Goal: Task Accomplishment & Management: Complete application form

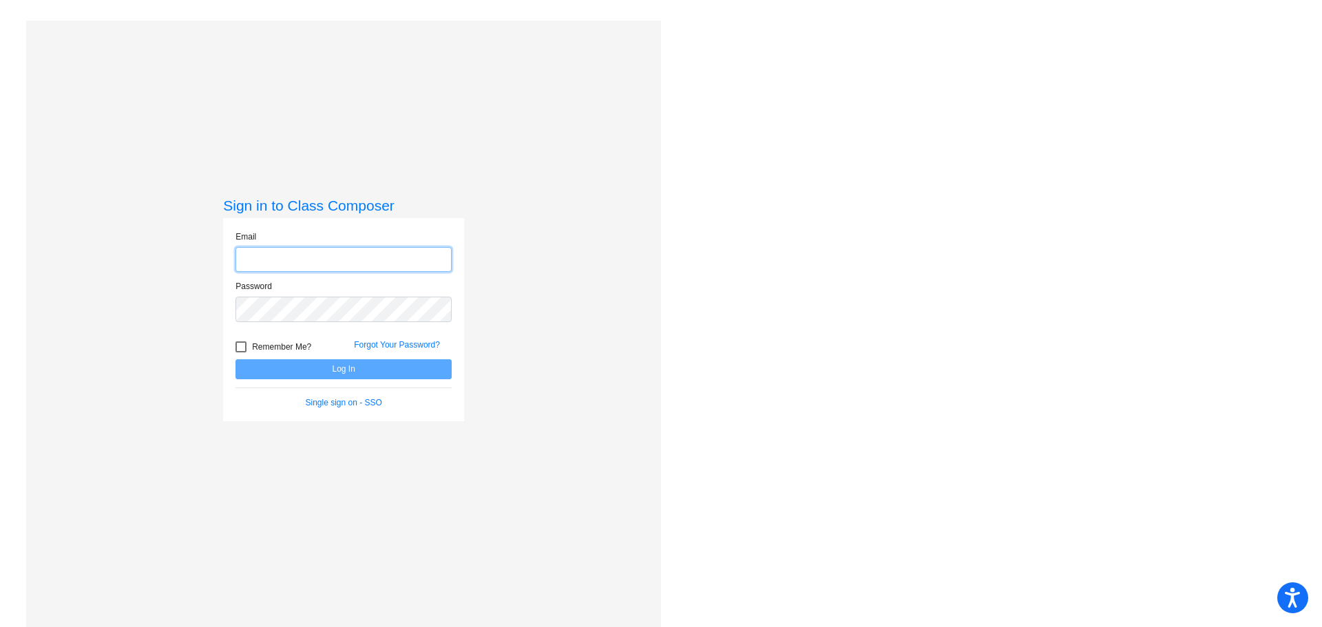
type input "[EMAIL_ADDRESS][PERSON_NAME][DOMAIN_NAME]"
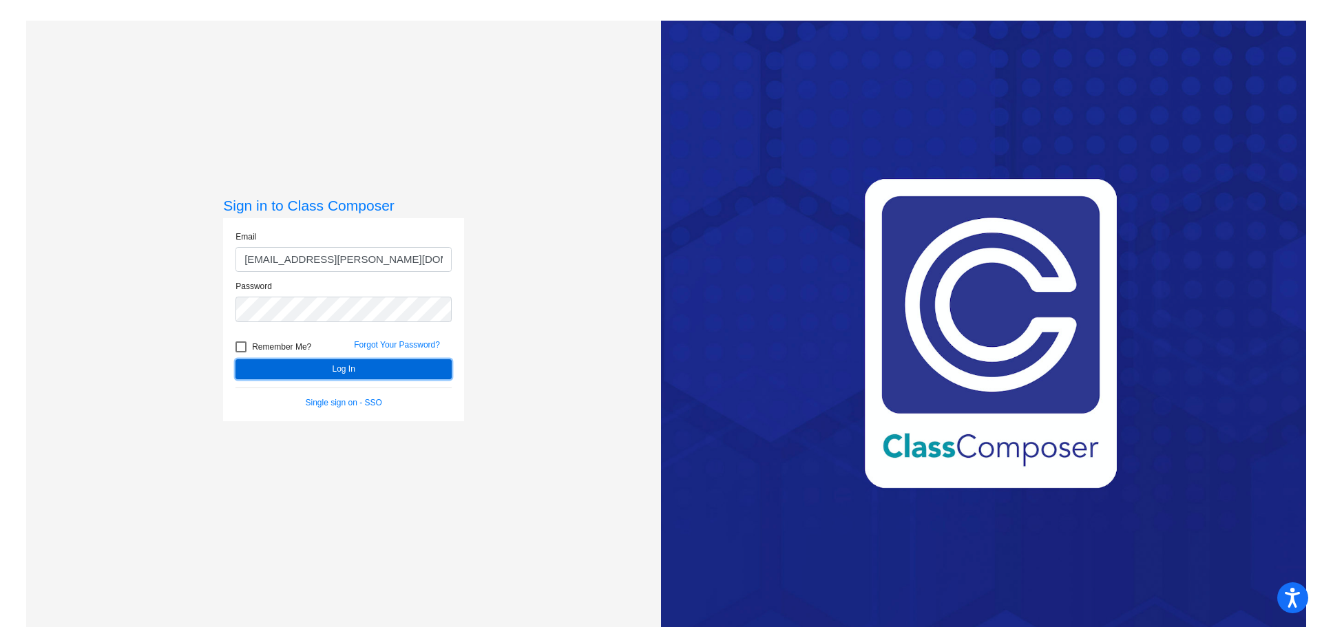
click at [339, 373] on button "Log In" at bounding box center [344, 369] width 216 height 20
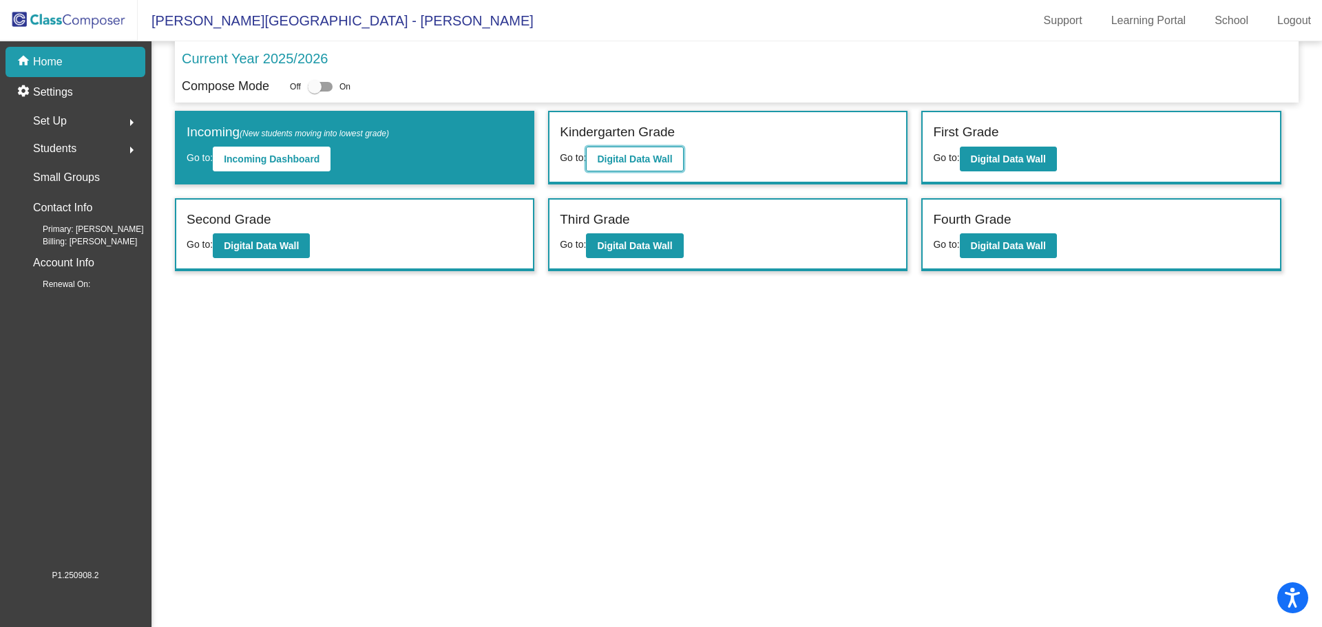
click at [636, 158] on b "Digital Data Wall" at bounding box center [634, 159] width 75 height 11
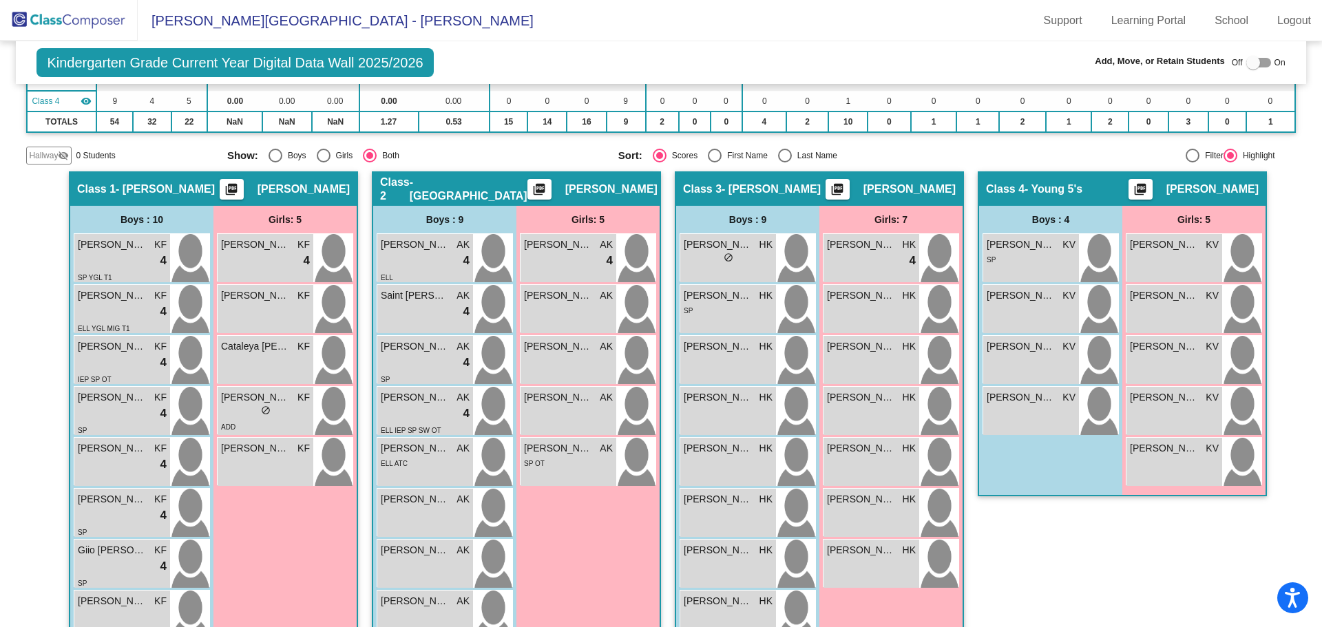
scroll to position [44, 0]
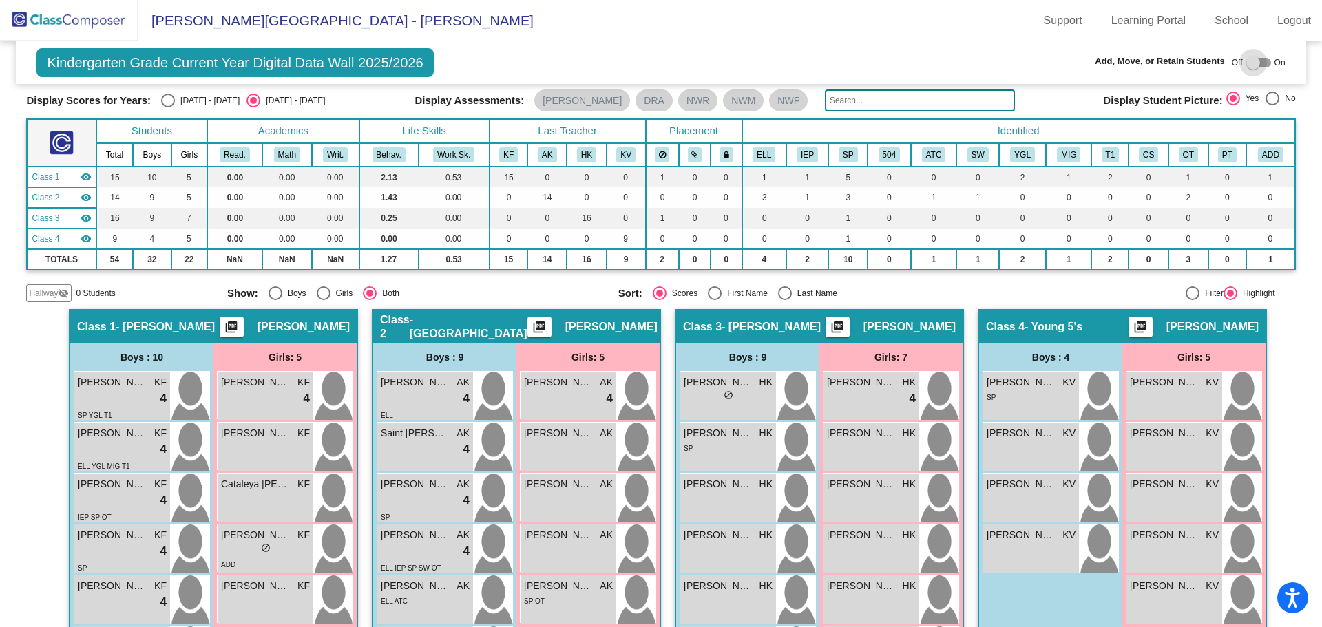
click at [1263, 64] on div at bounding box center [1258, 63] width 25 height 10
checkbox input "true"
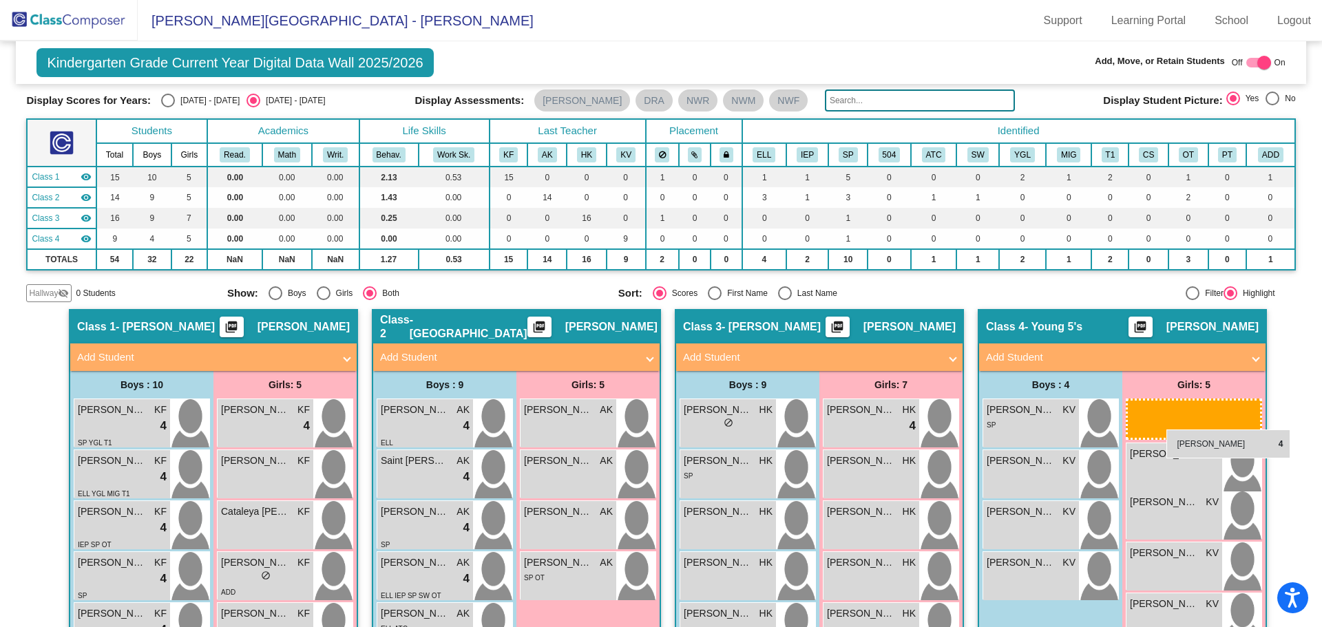
drag, startPoint x: 558, startPoint y: 413, endPoint x: 1167, endPoint y: 430, distance: 609.0
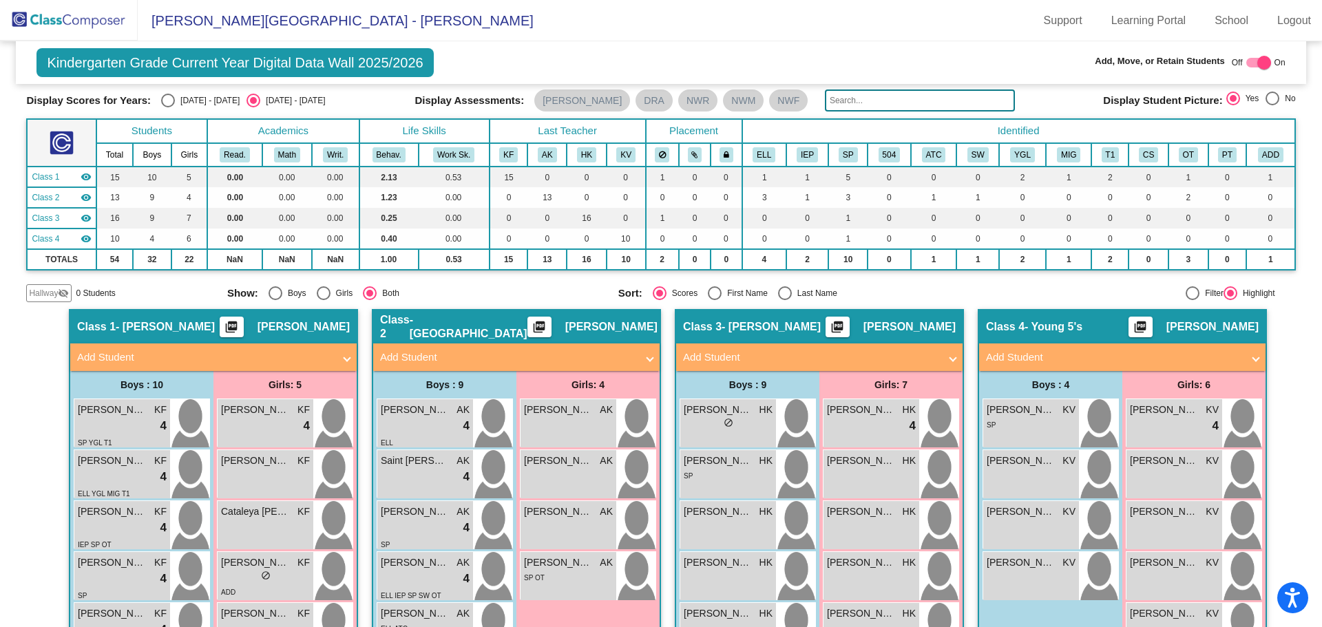
click at [410, 352] on mat-panel-title "Add Student" at bounding box center [508, 358] width 256 height 16
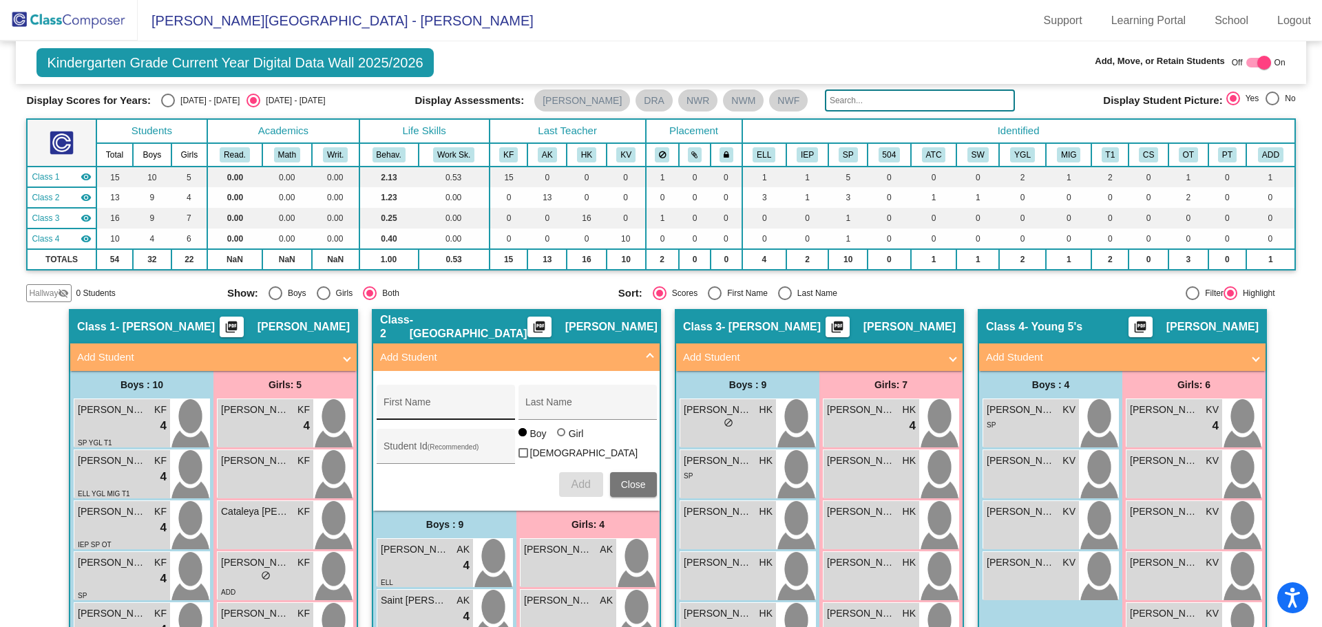
click at [384, 404] on input "First Name" at bounding box center [446, 407] width 124 height 11
type input "[PERSON_NAME]"
type input "Clay"
click at [561, 432] on div at bounding box center [561, 432] width 0 height 0
click at [562, 440] on input "Girl" at bounding box center [562, 439] width 1 height 1
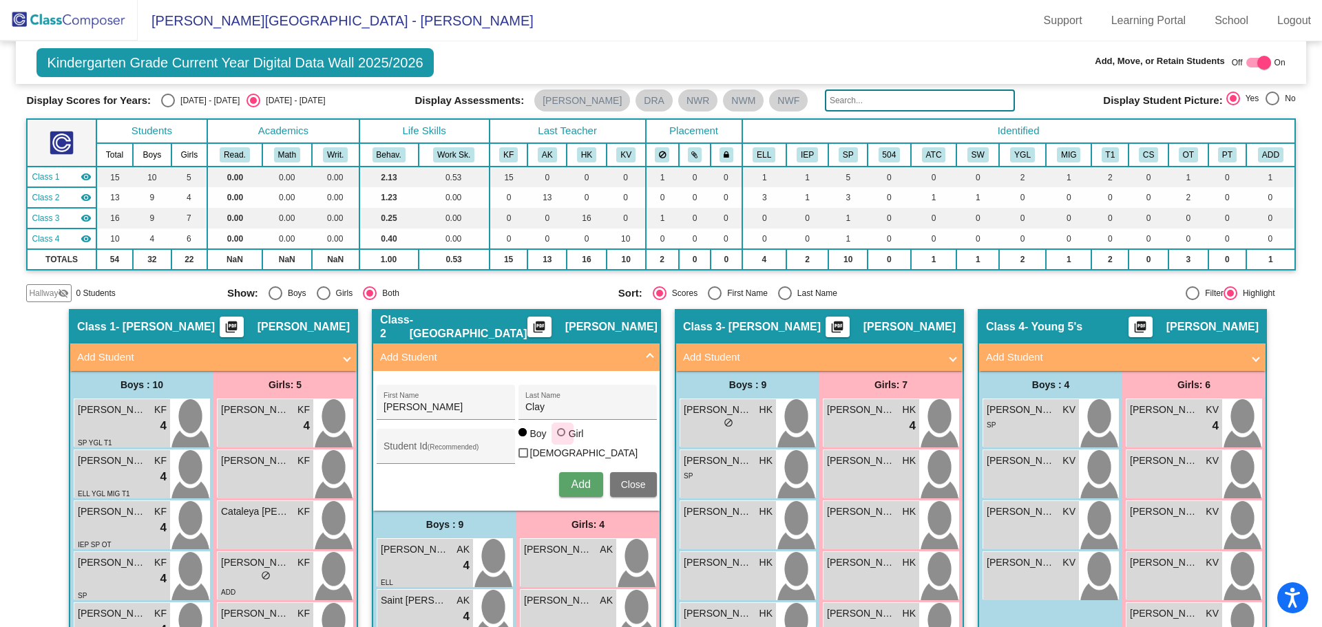
radio input "true"
click at [578, 479] on span "Add" at bounding box center [580, 485] width 19 height 12
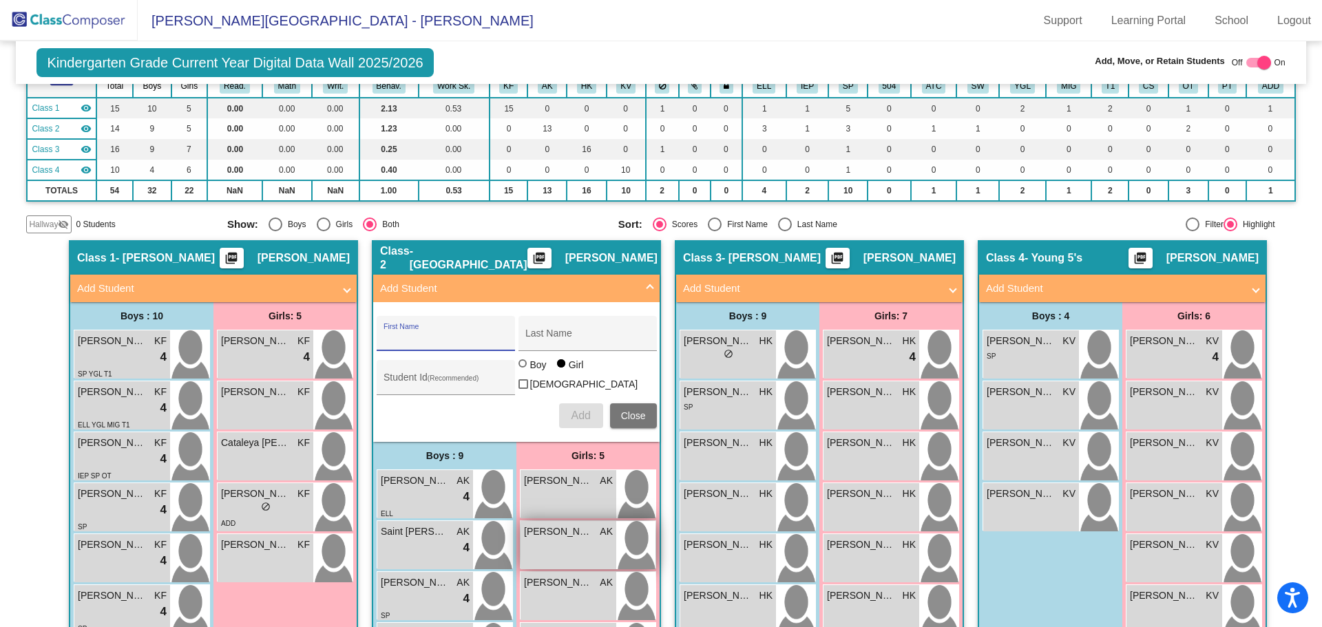
scroll to position [320, 0]
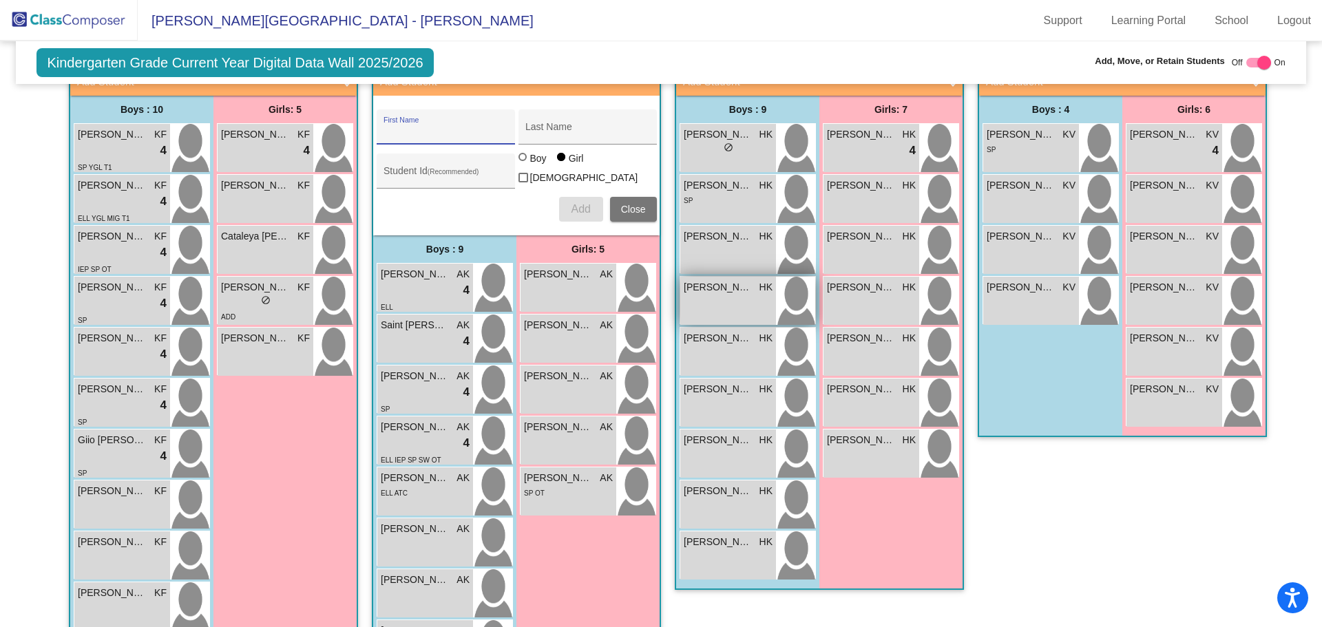
click at [709, 302] on div "[PERSON_NAME] HK lock do_not_disturb_alt" at bounding box center [728, 301] width 96 height 48
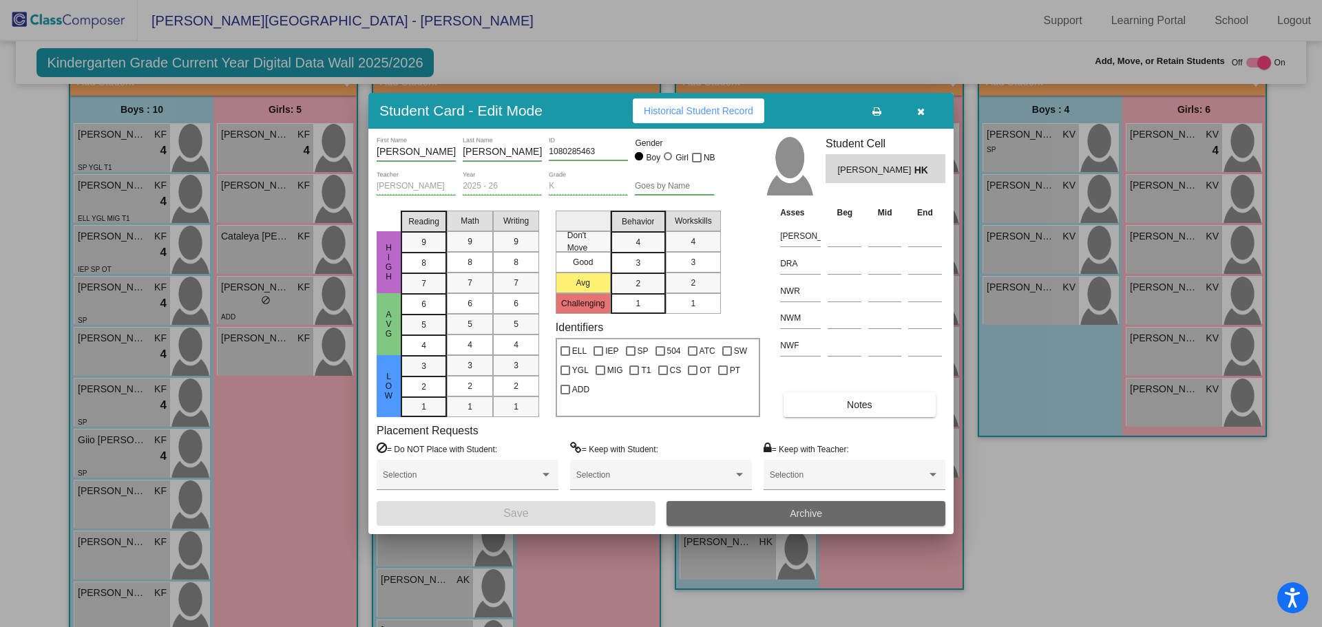
click at [800, 515] on span "Archive" at bounding box center [806, 513] width 32 height 11
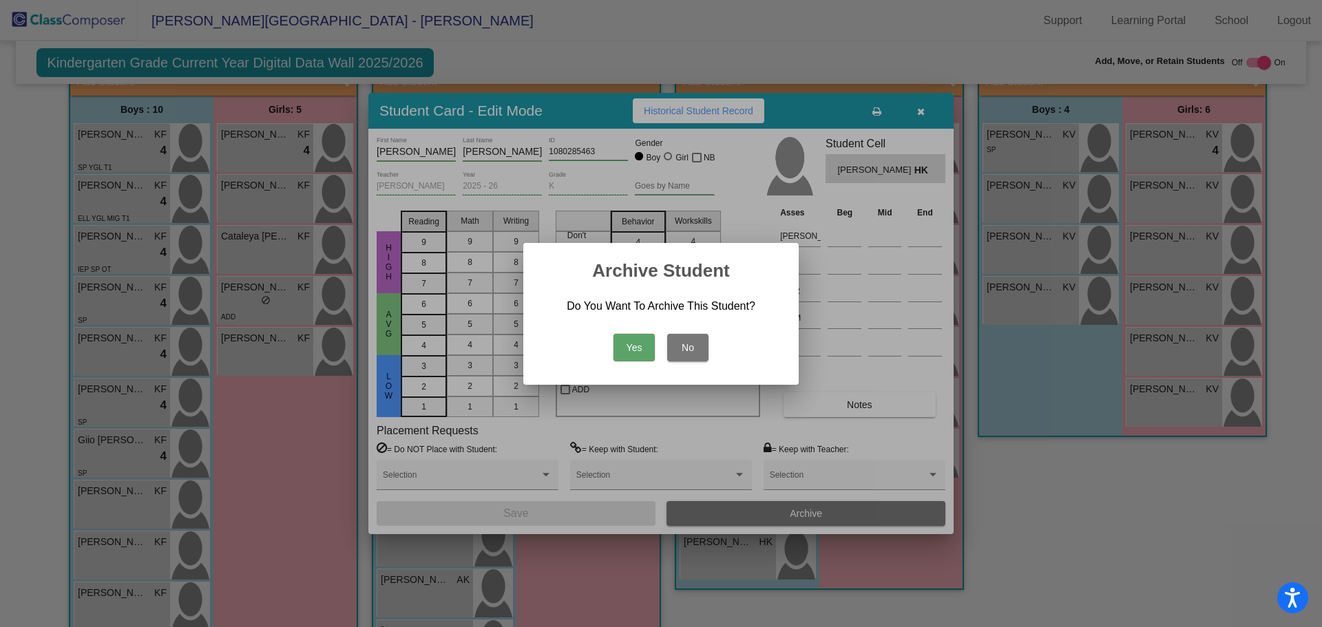
click at [622, 341] on button "Yes" at bounding box center [634, 348] width 41 height 28
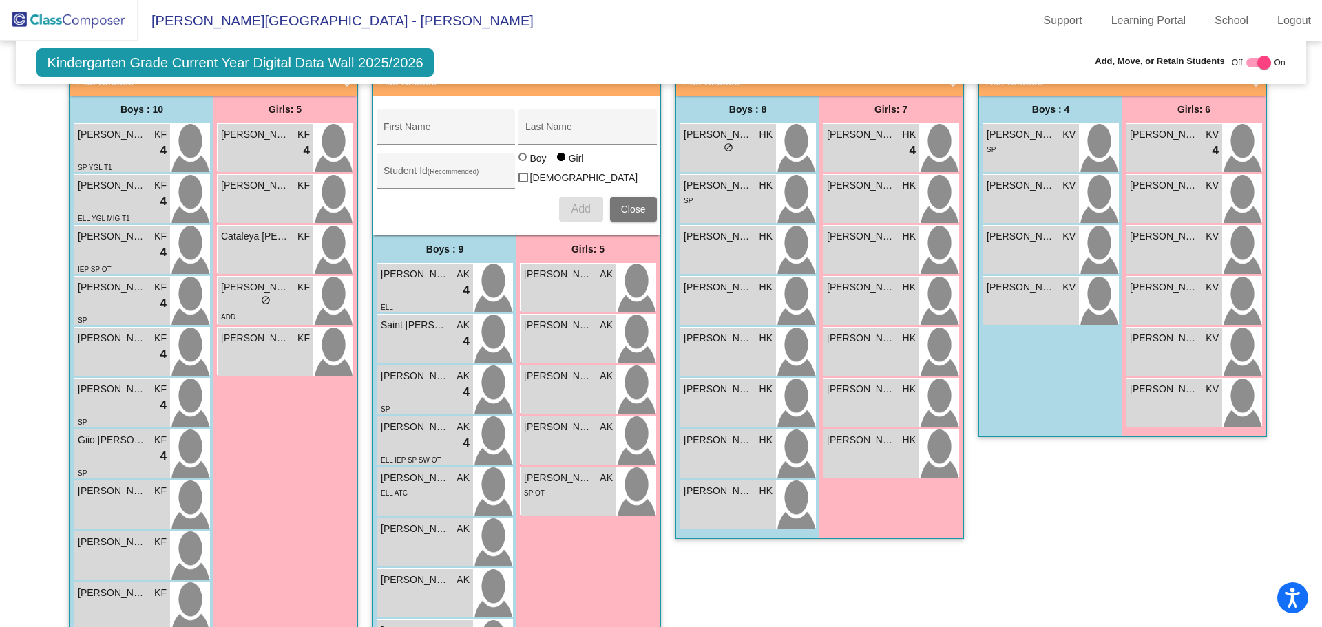
click at [636, 204] on span "Close" at bounding box center [633, 209] width 25 height 11
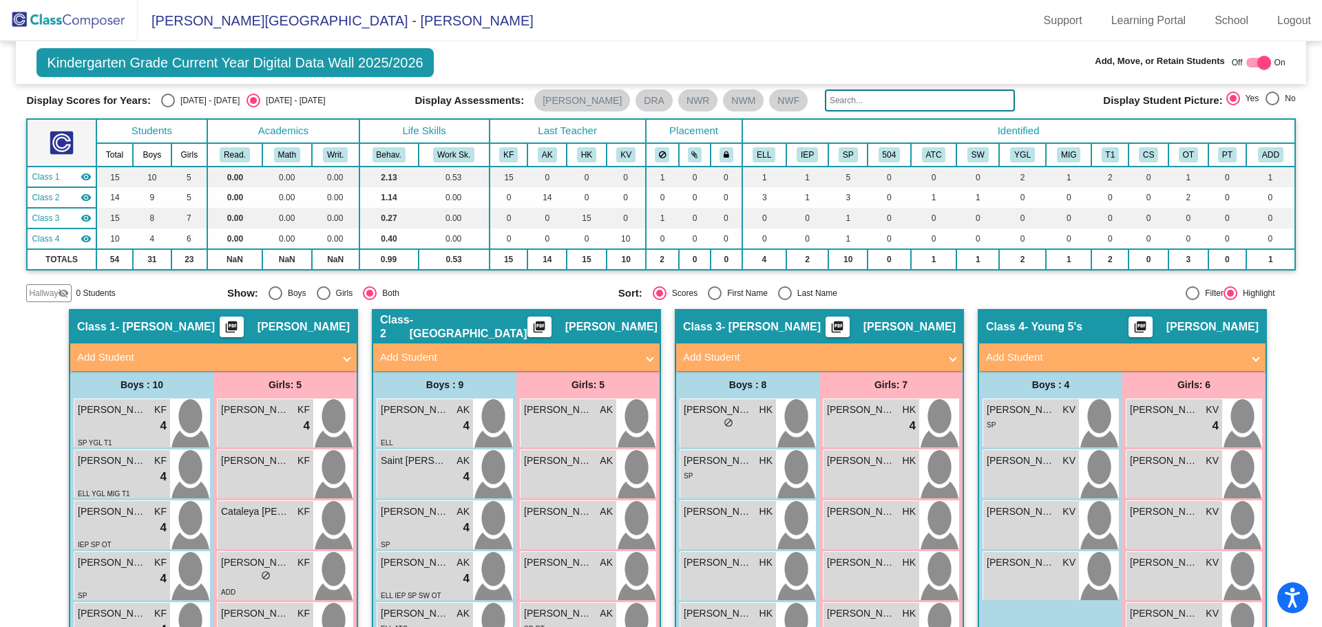
scroll to position [0, 0]
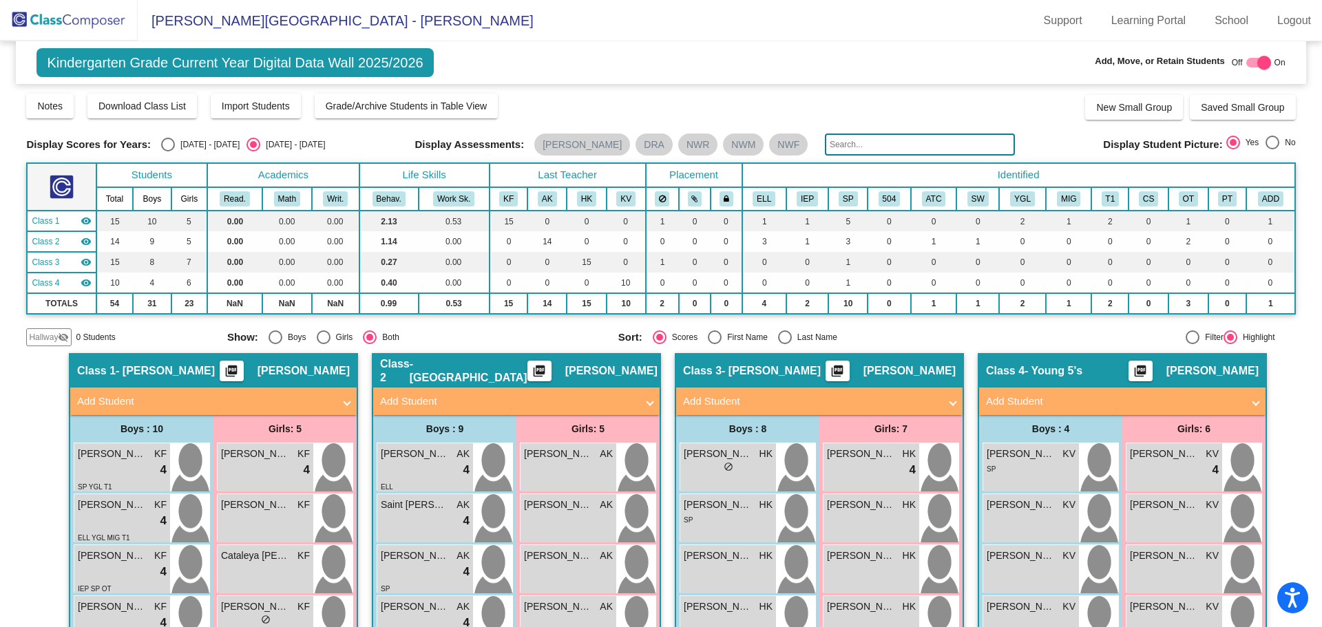
click at [166, 21] on span "[PERSON_NAME][GEOGRAPHIC_DATA] - [PERSON_NAME]" at bounding box center [336, 21] width 396 height 22
click at [72, 21] on img at bounding box center [69, 20] width 138 height 41
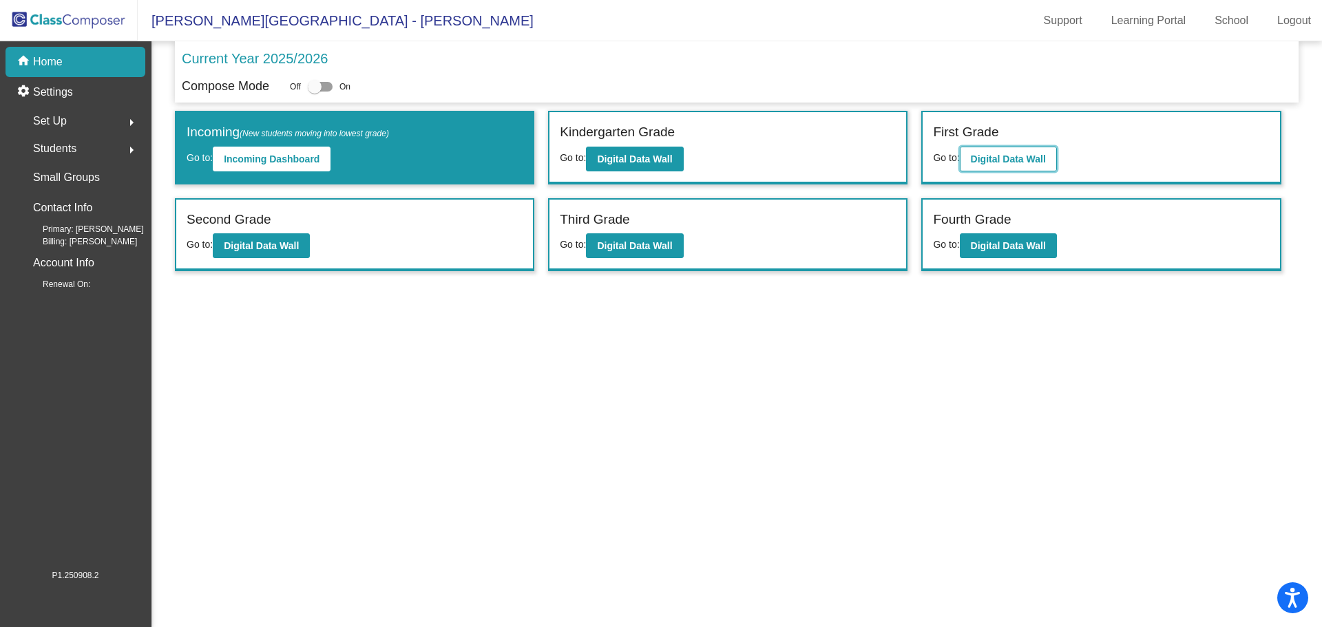
click at [988, 156] on b "Digital Data Wall" at bounding box center [1008, 159] width 75 height 11
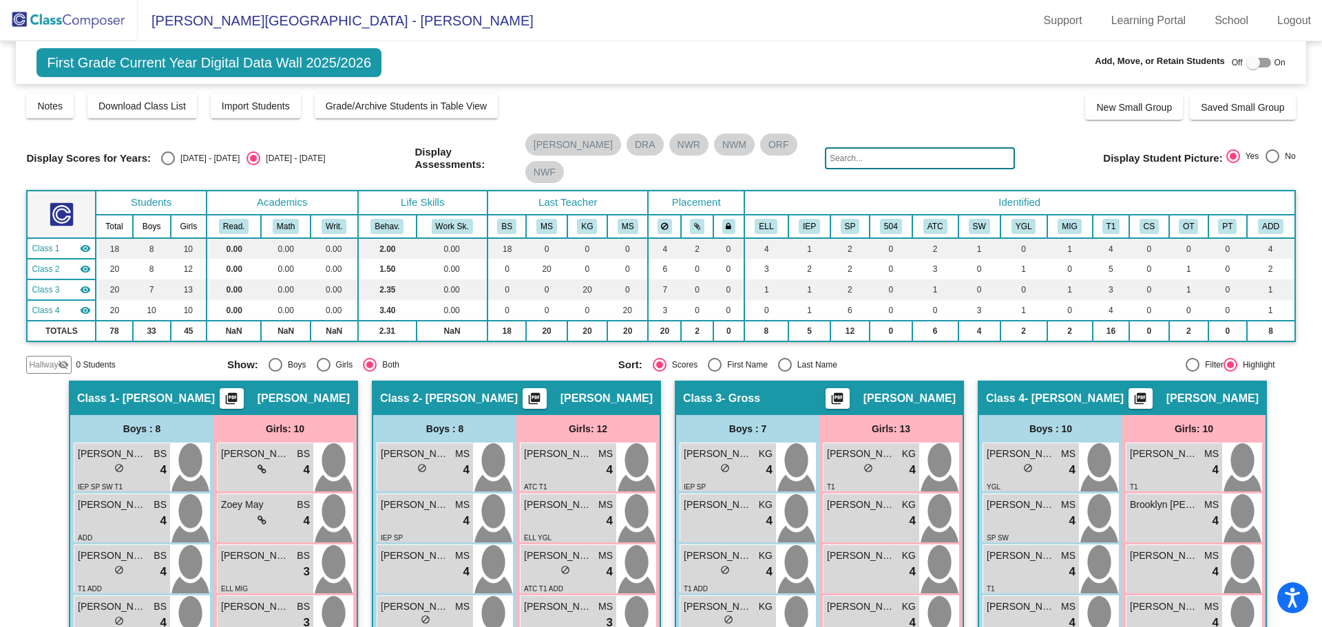
click at [73, 23] on img at bounding box center [69, 20] width 138 height 41
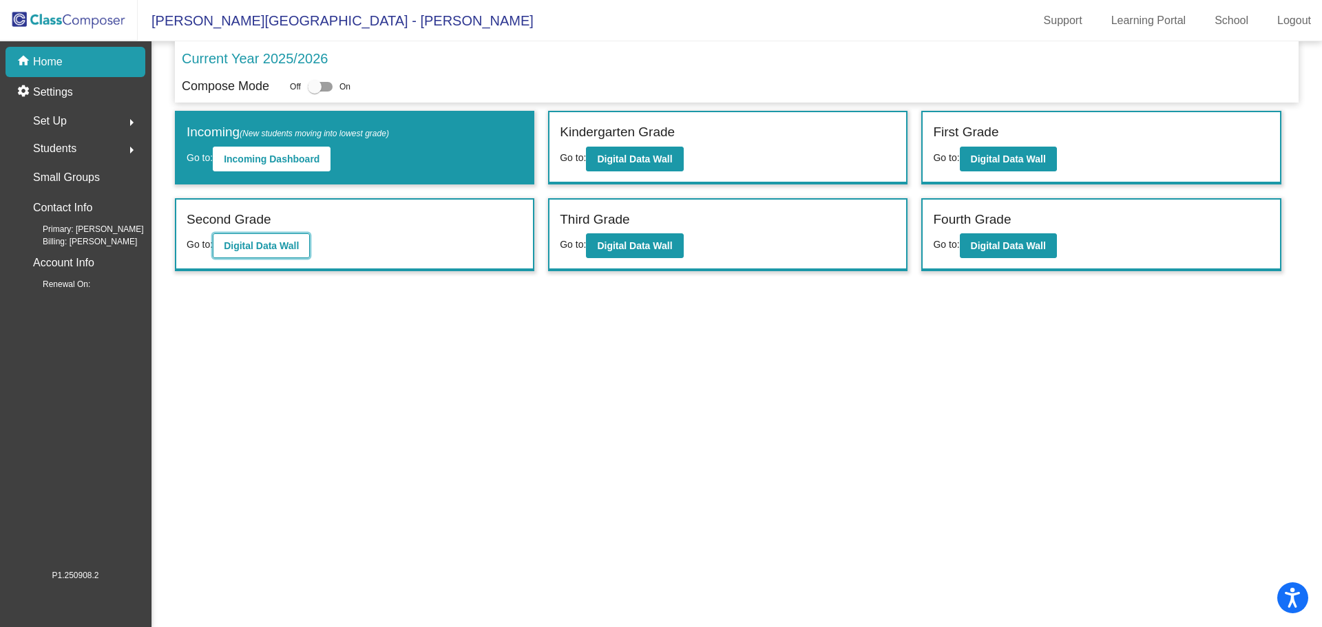
click at [240, 247] on b "Digital Data Wall" at bounding box center [261, 245] width 75 height 11
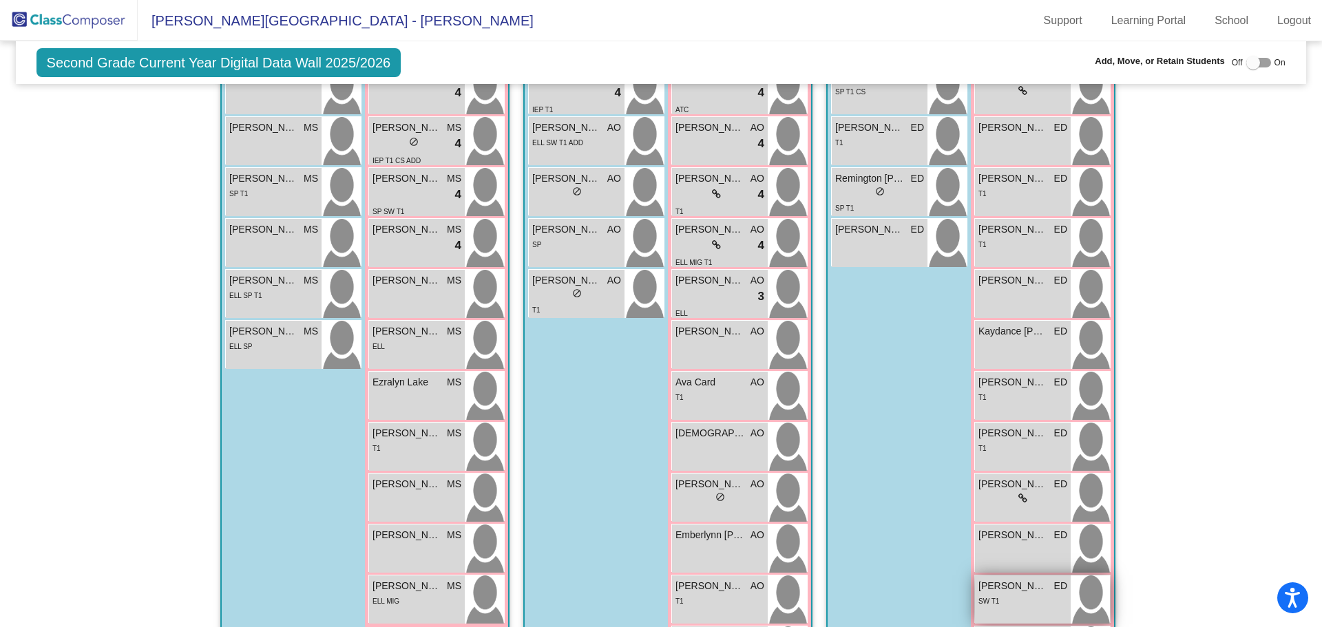
scroll to position [551, 0]
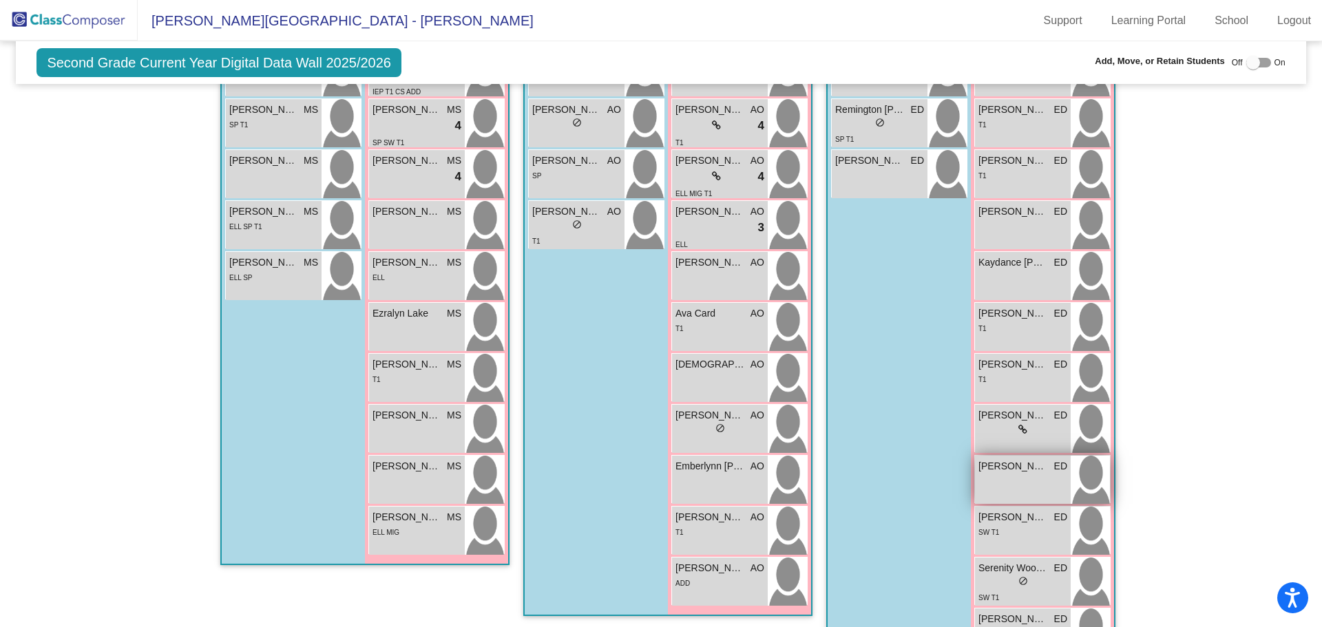
click at [1036, 479] on div "[PERSON_NAME] ED lock do_not_disturb_alt" at bounding box center [1023, 480] width 96 height 48
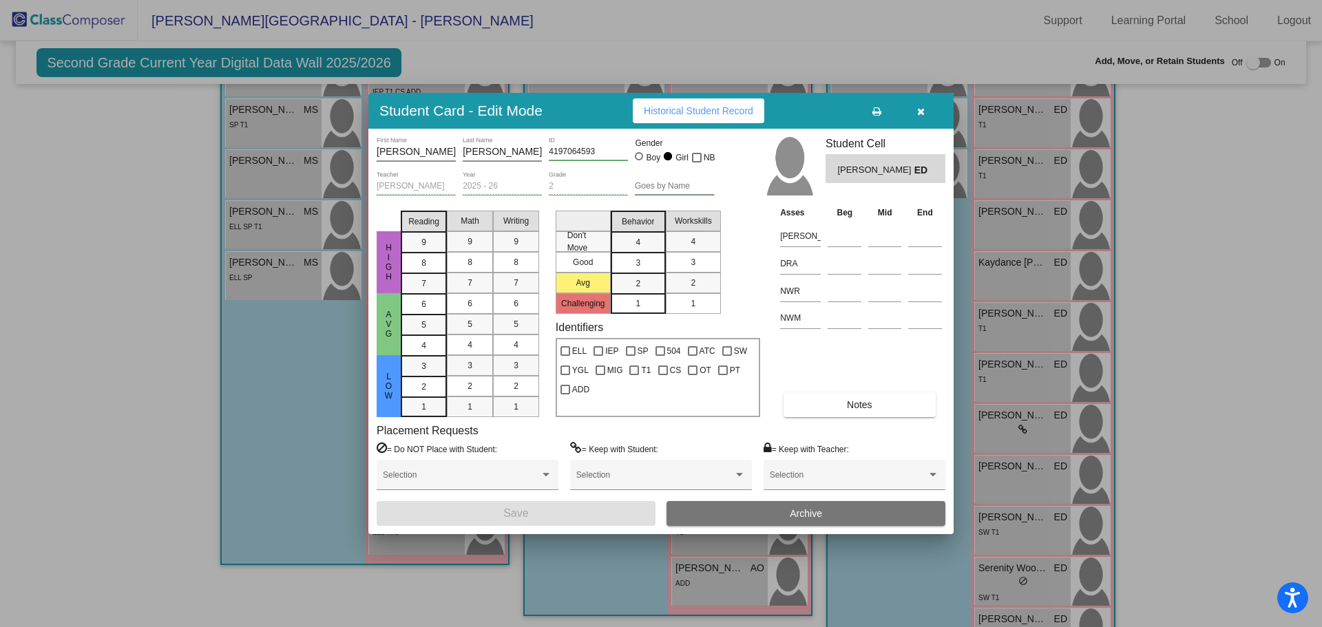
click at [918, 112] on icon "button" at bounding box center [921, 112] width 8 height 10
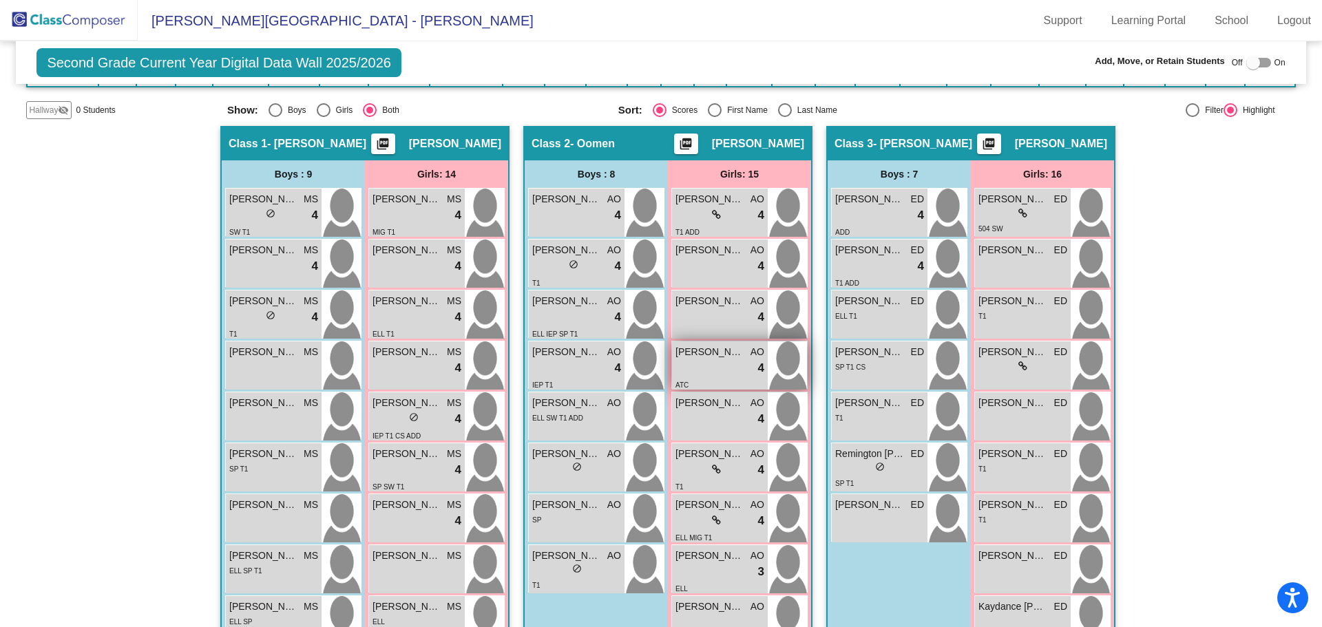
scroll to position [0, 0]
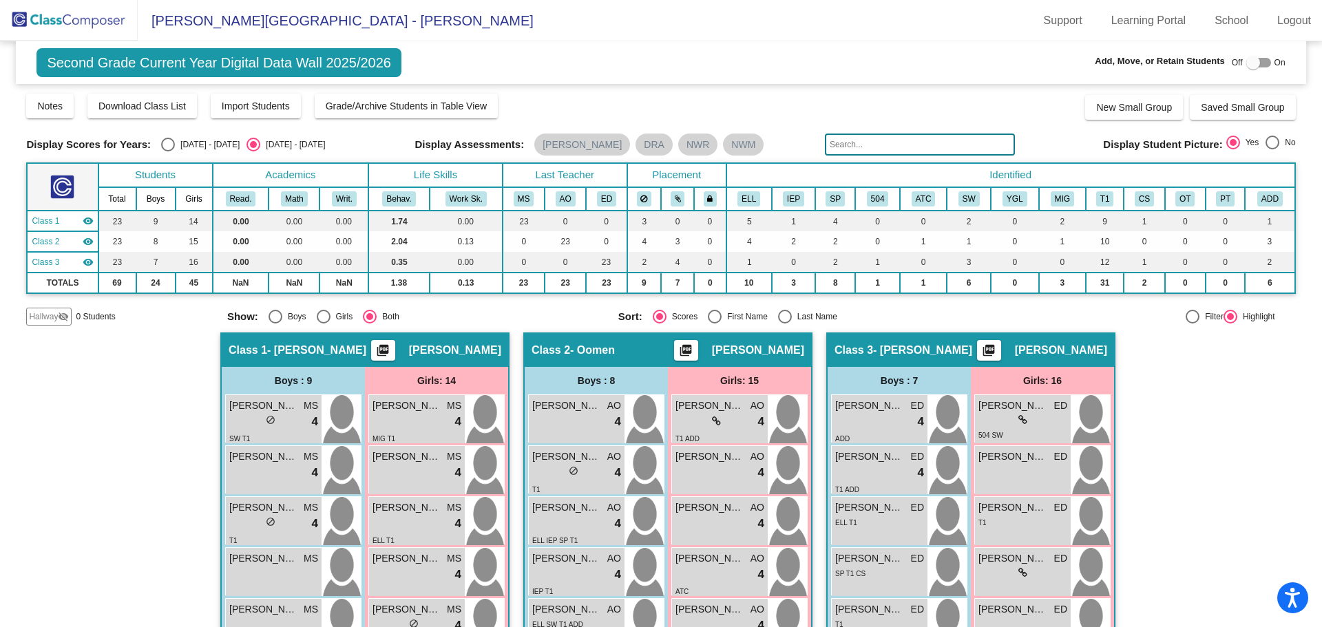
click at [81, 20] on img at bounding box center [69, 20] width 138 height 41
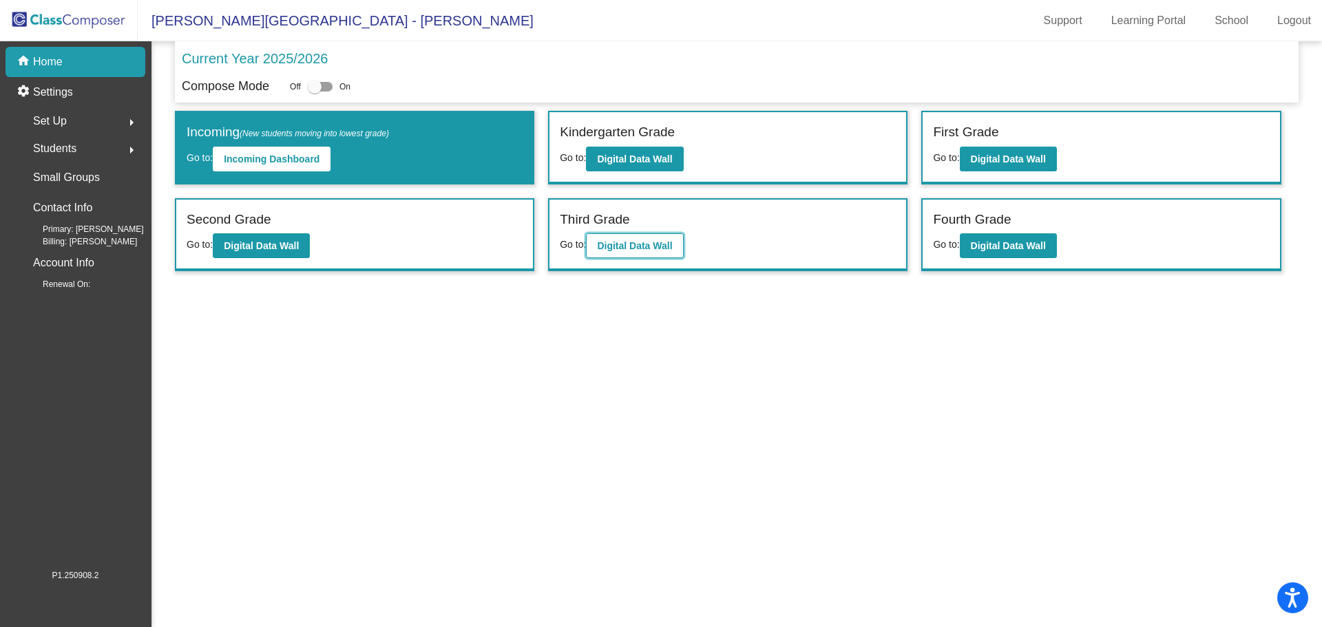
click at [638, 238] on button "Digital Data Wall" at bounding box center [634, 245] width 97 height 25
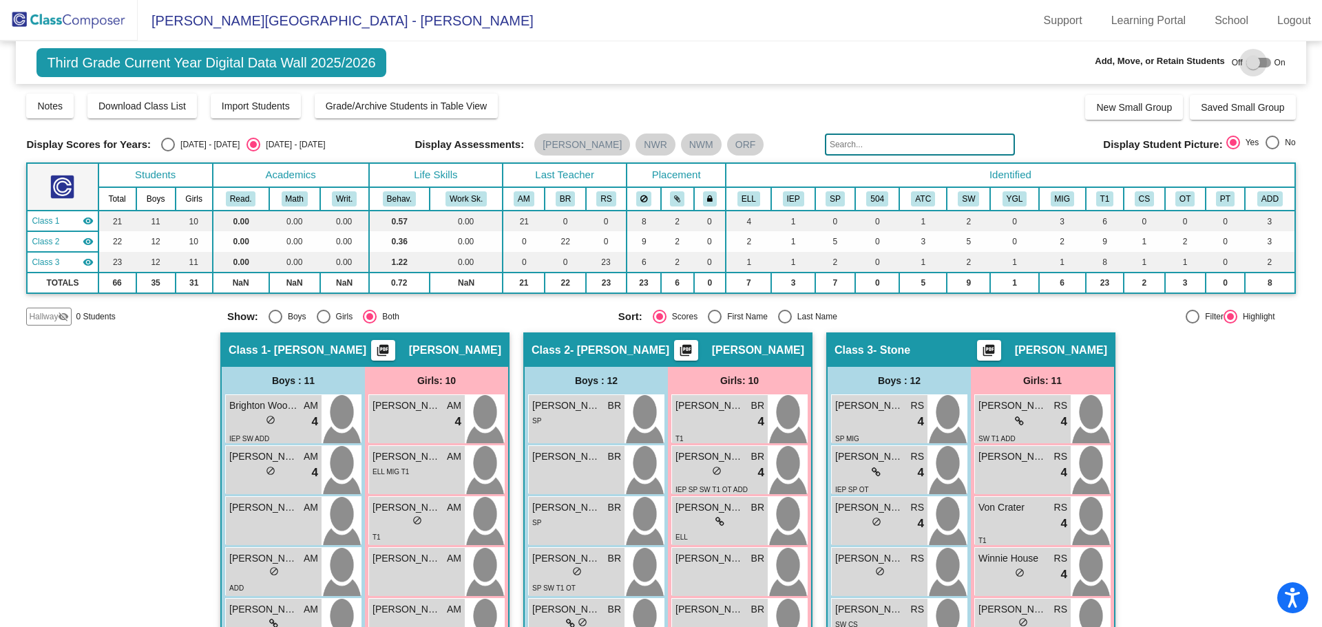
click at [1260, 60] on div at bounding box center [1258, 63] width 25 height 10
checkbox input "true"
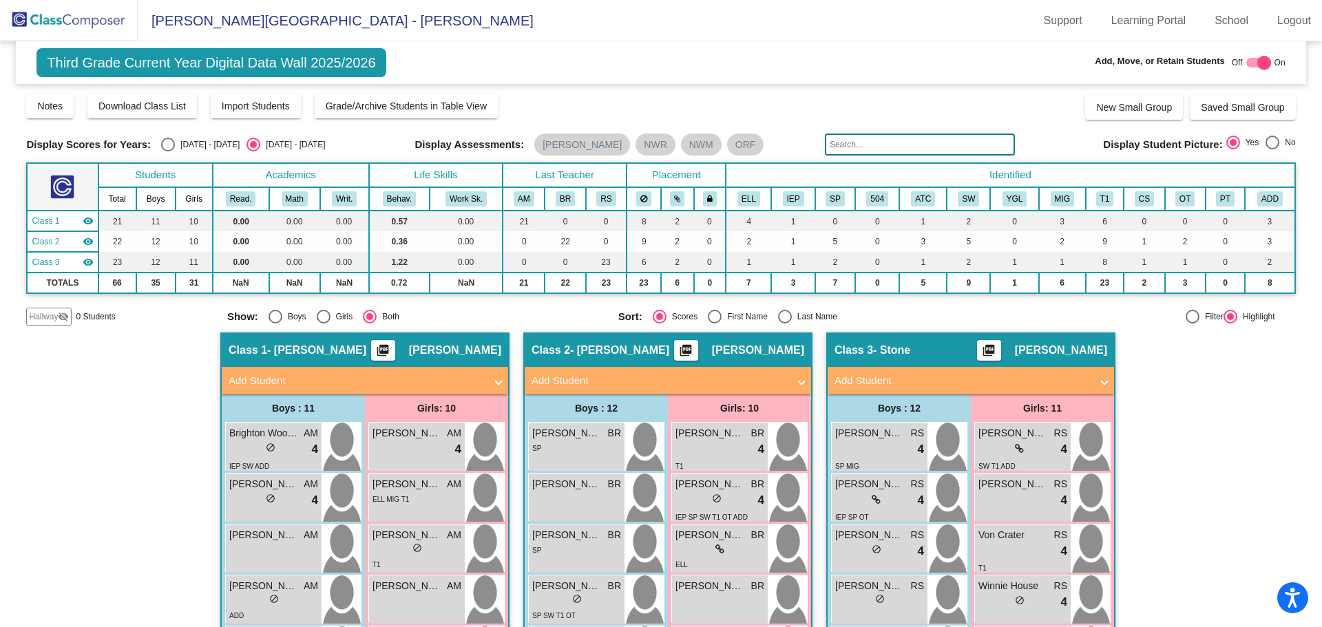
click at [317, 375] on mat-panel-title "Add Student" at bounding box center [357, 381] width 256 height 16
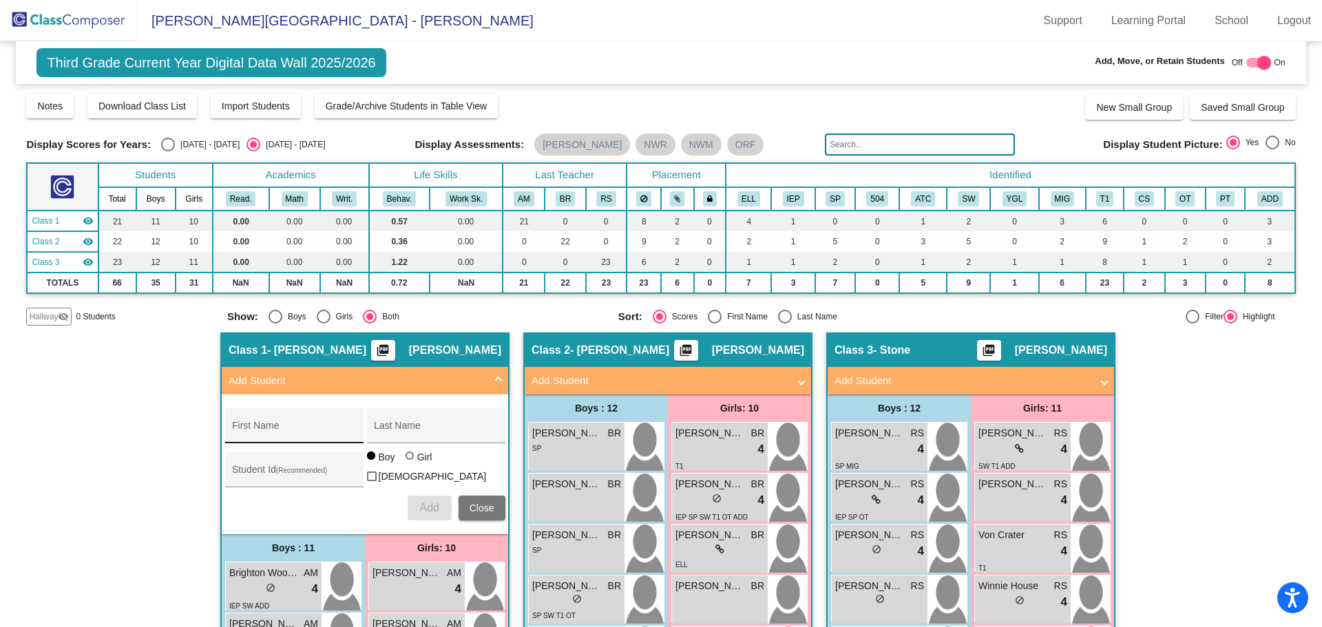
drag, startPoint x: 233, startPoint y: 431, endPoint x: 243, endPoint y: 439, distance: 13.2
click at [233, 432] on input "First Name" at bounding box center [294, 431] width 124 height 11
type input "Brax"
type input "Clay"
type input "5292320305"
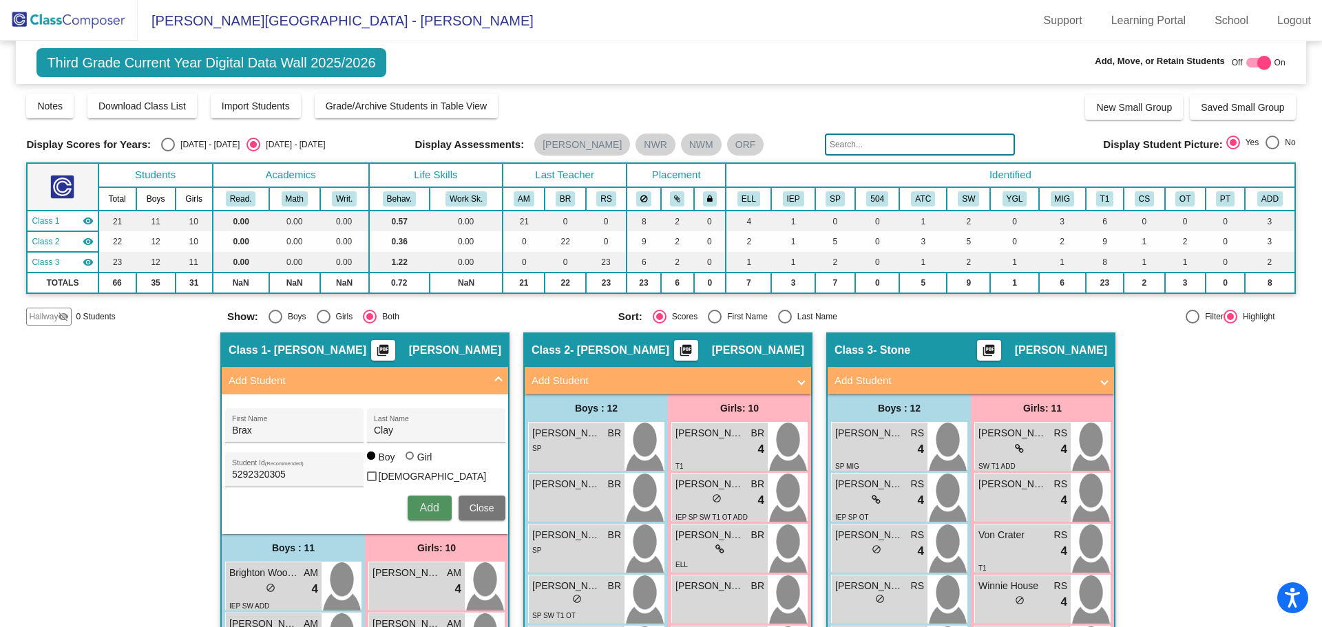
click at [425, 503] on span "Add" at bounding box center [428, 508] width 19 height 12
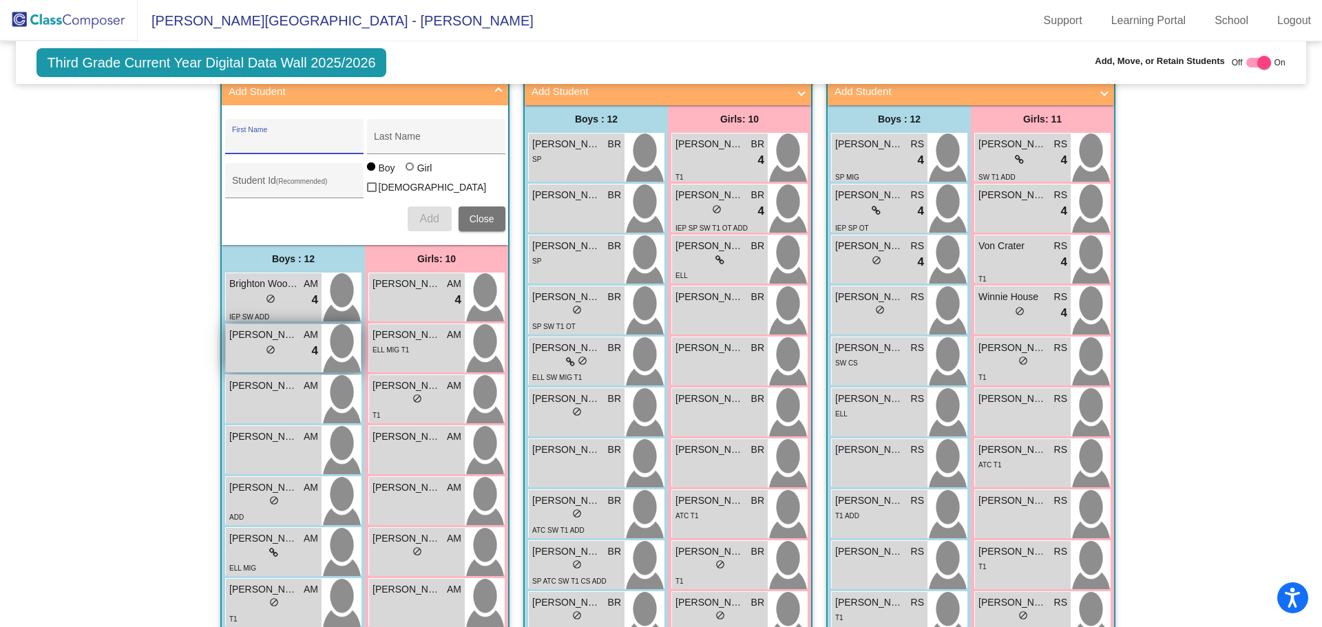
scroll to position [83, 0]
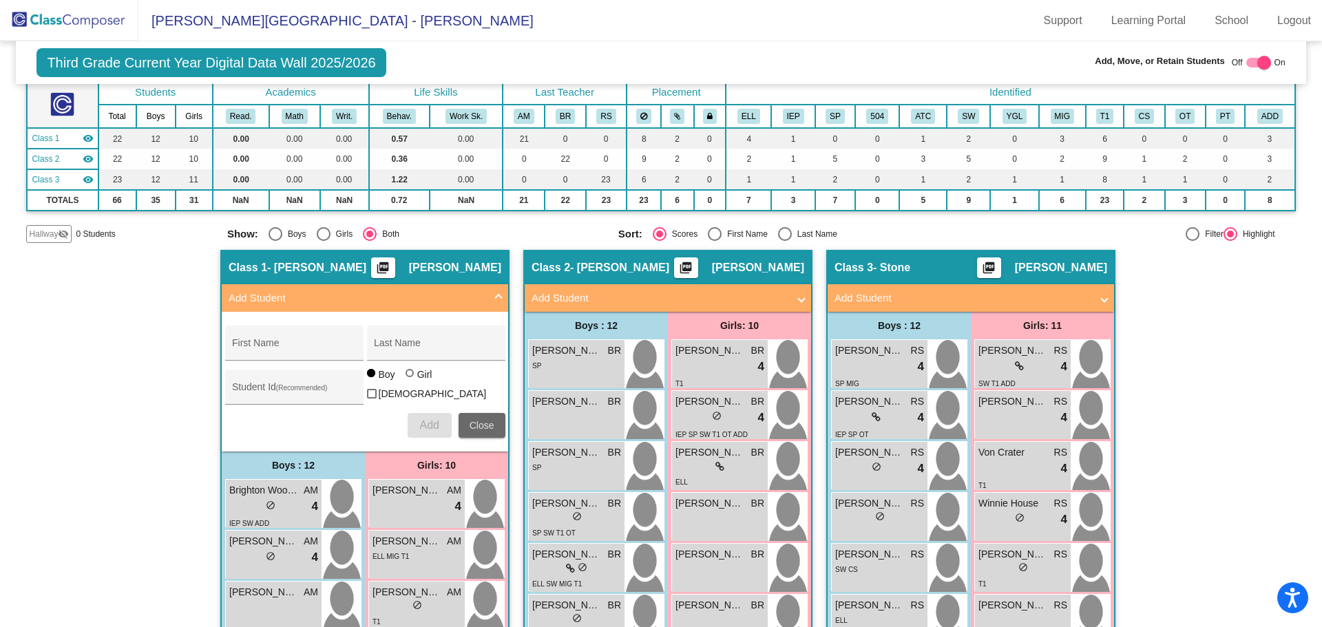
click at [470, 420] on span "Close" at bounding box center [482, 425] width 25 height 11
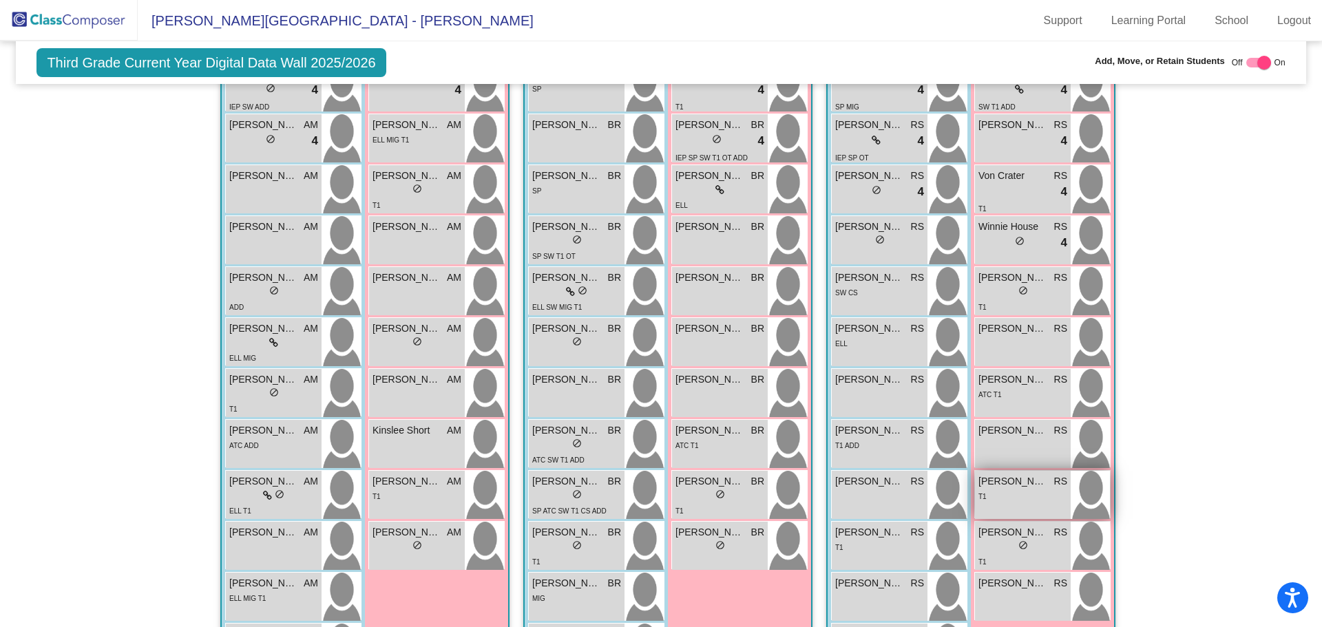
scroll to position [428, 0]
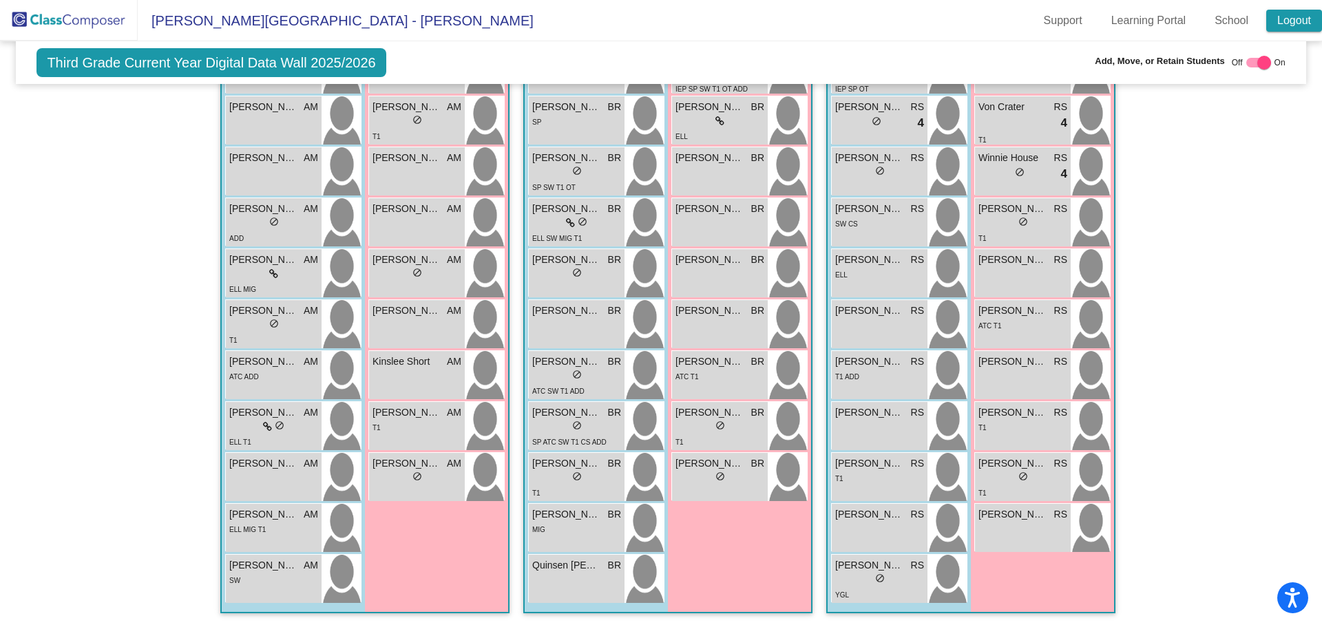
click at [1280, 17] on link "Logout" at bounding box center [1294, 21] width 56 height 22
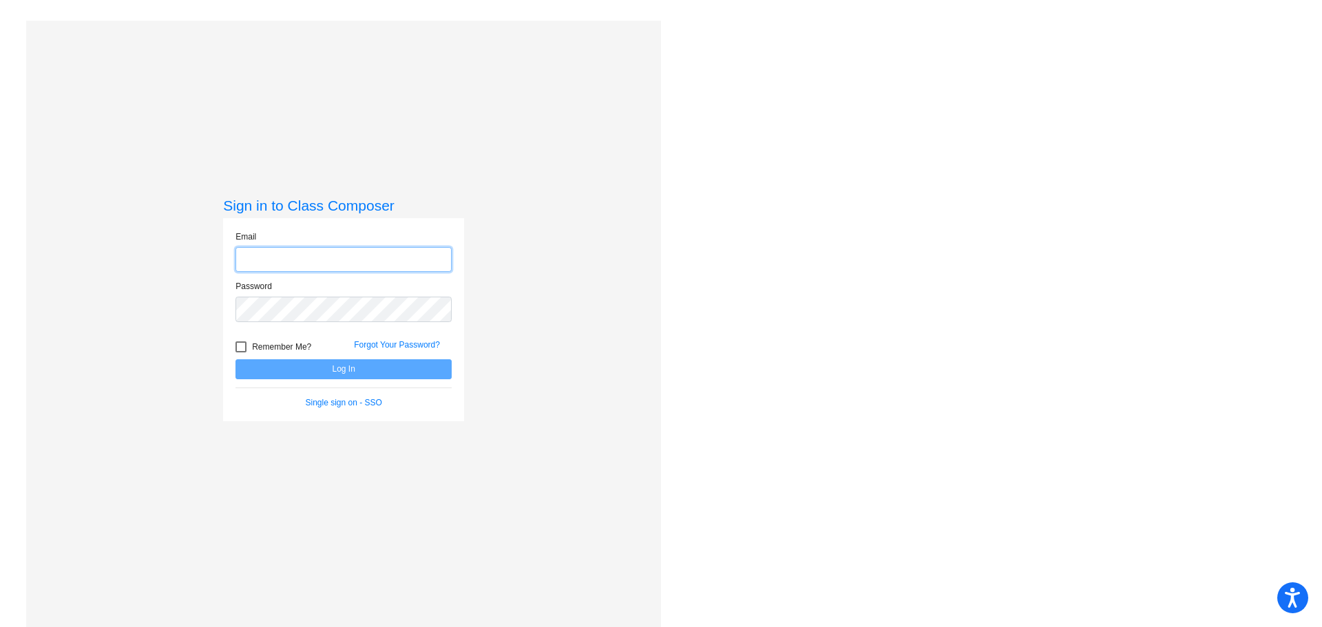
type input "[EMAIL_ADDRESS][PERSON_NAME][DOMAIN_NAME]"
